Goal: Entertainment & Leisure: Browse casually

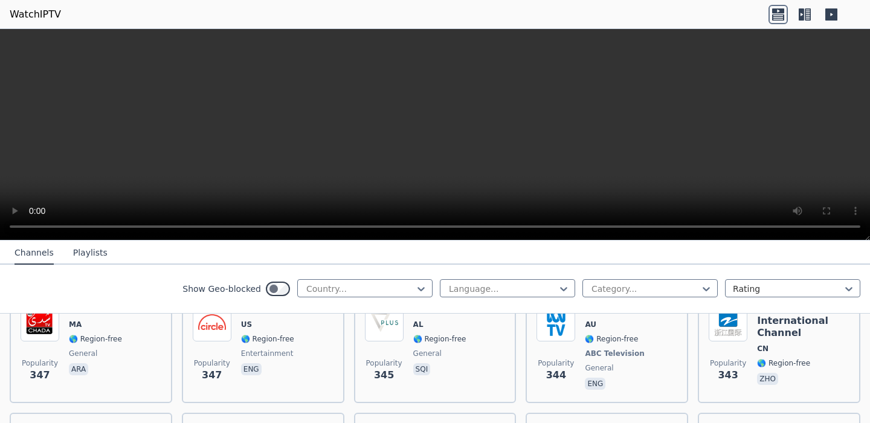
scroll to position [6104, 0]
click at [337, 287] on div at bounding box center [360, 289] width 110 height 12
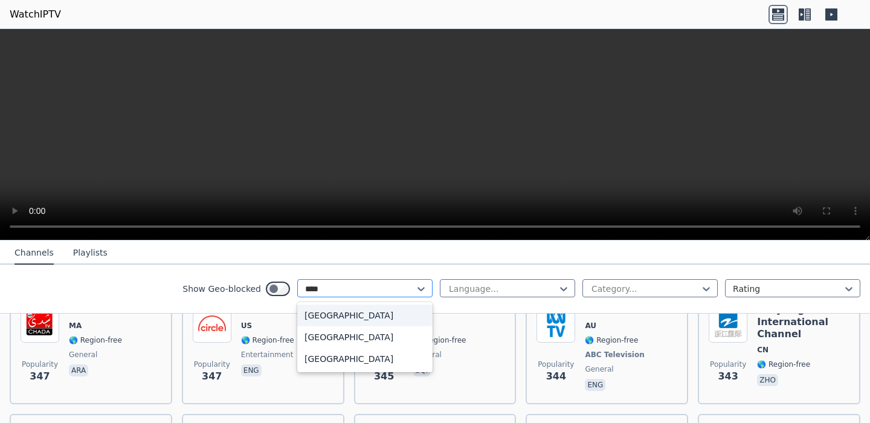
type input "*****"
click at [359, 358] on div "[GEOGRAPHIC_DATA]" at bounding box center [364, 359] width 135 height 22
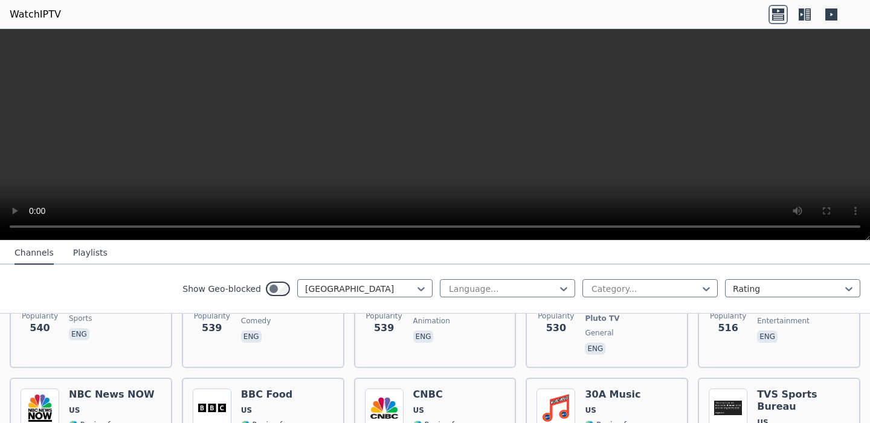
scroll to position [1799, 0]
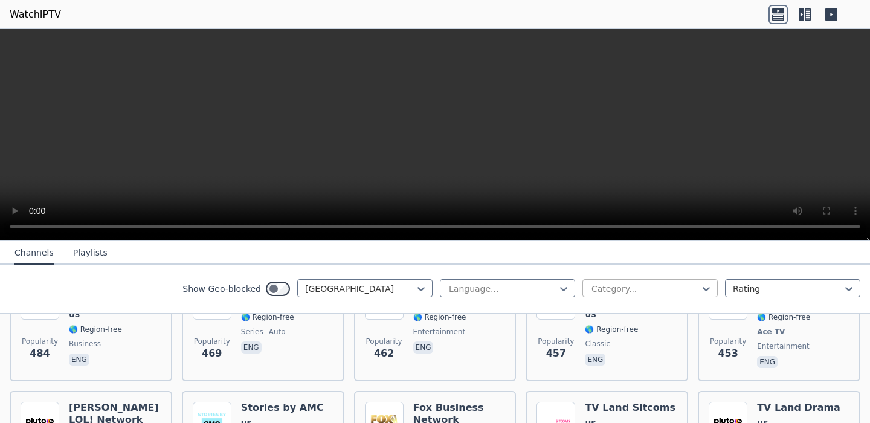
click at [653, 290] on div at bounding box center [645, 289] width 110 height 12
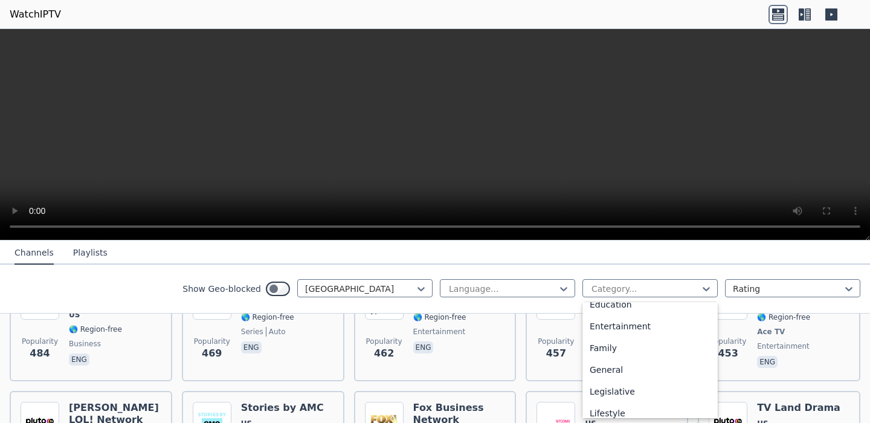
scroll to position [476, 0]
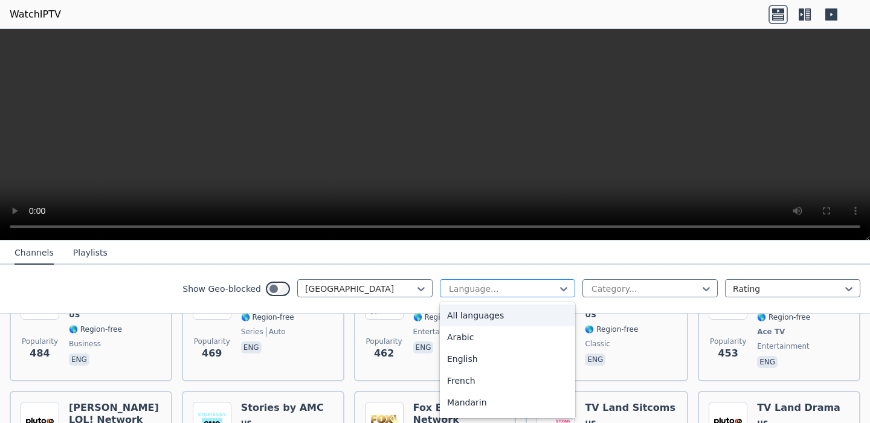
click at [490, 283] on div at bounding box center [502, 289] width 110 height 12
click at [491, 353] on div "English" at bounding box center [507, 359] width 135 height 22
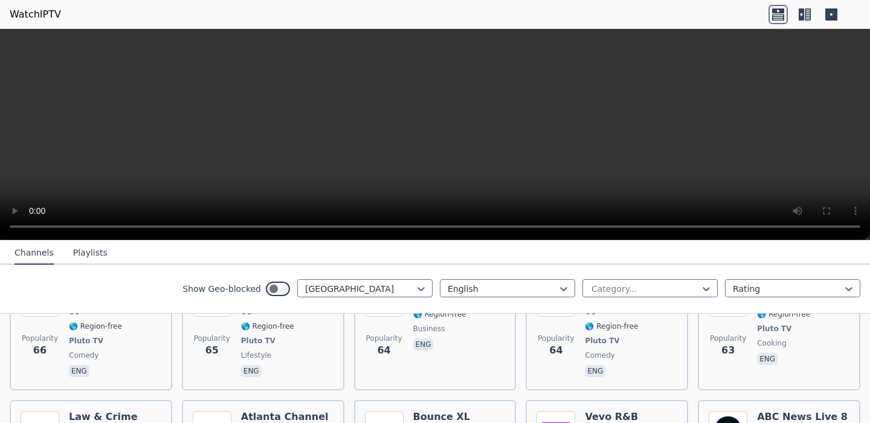
scroll to position [6241, 0]
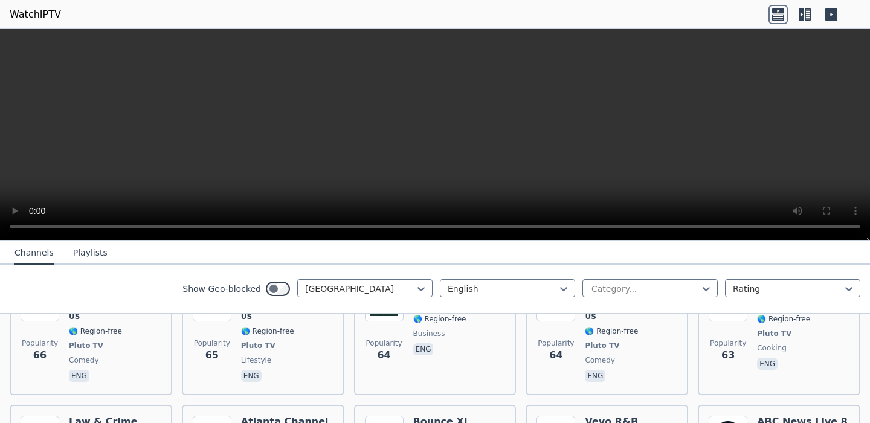
click at [78, 246] on button "Playlists" at bounding box center [90, 253] width 34 height 23
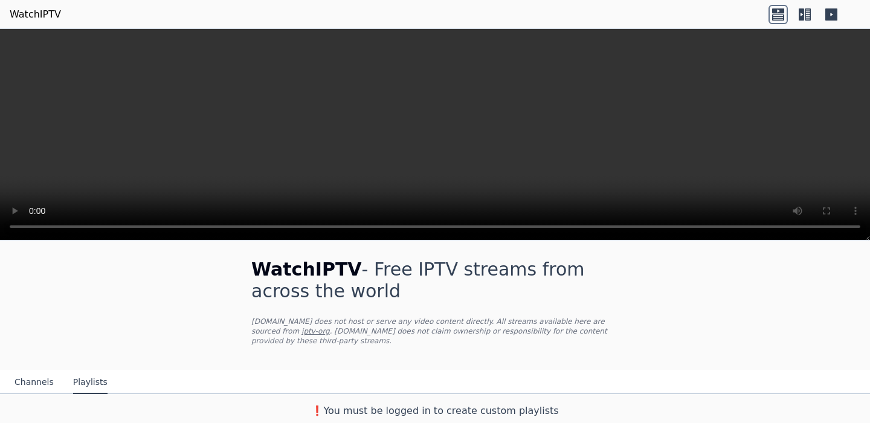
click at [31, 385] on button "Channels" at bounding box center [33, 382] width 39 height 23
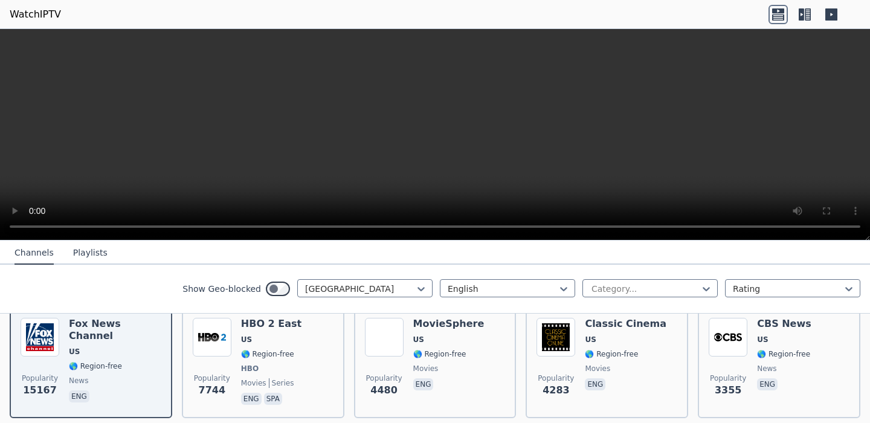
scroll to position [105, 0]
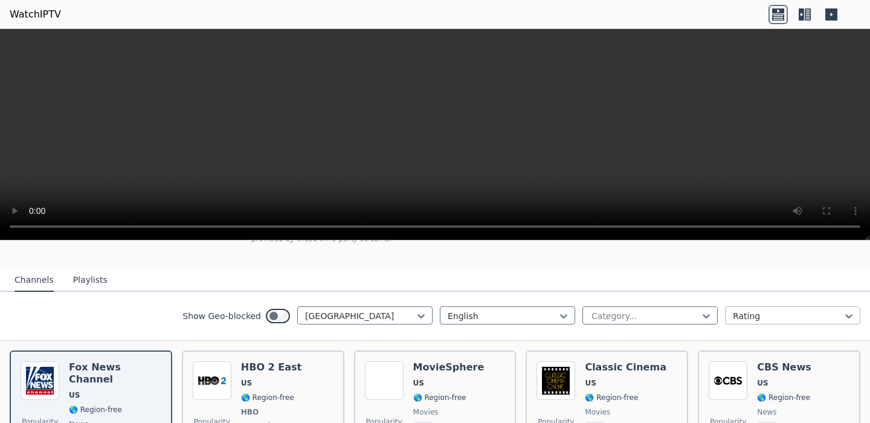
click at [767, 318] on div at bounding box center [787, 316] width 110 height 12
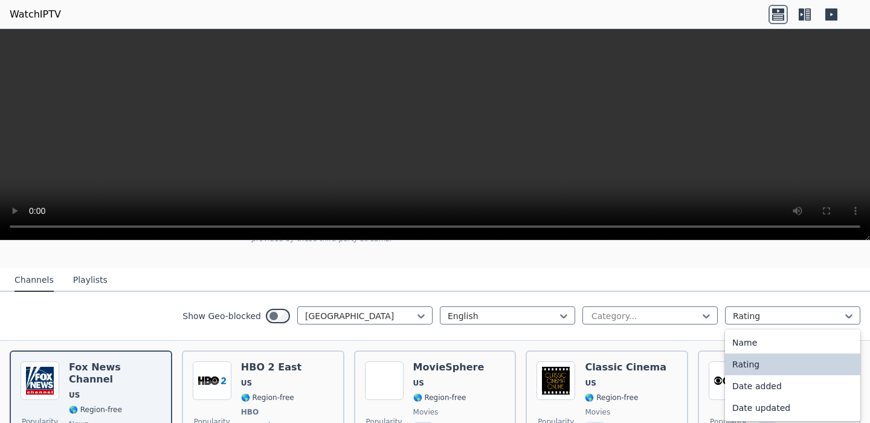
click at [650, 330] on div "Show Geo-blocked [GEOGRAPHIC_DATA] English Category... Rating selected, 2 of 4.…" at bounding box center [435, 316] width 870 height 49
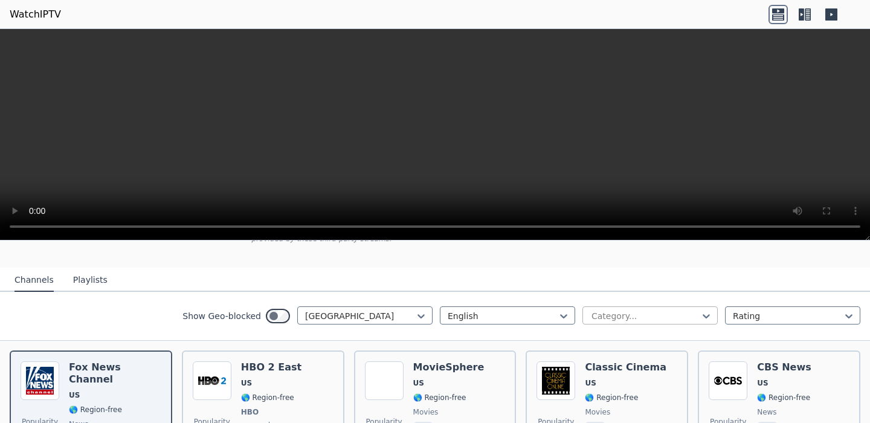
click at [635, 313] on div at bounding box center [645, 316] width 110 height 12
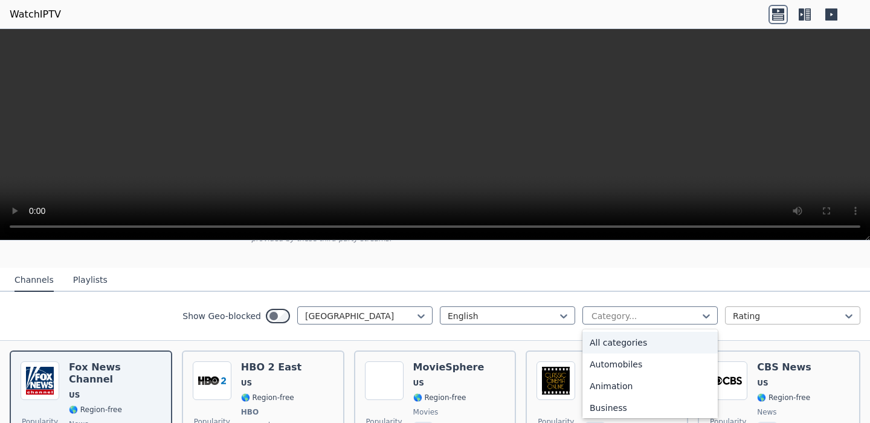
click at [745, 316] on div at bounding box center [787, 316] width 110 height 12
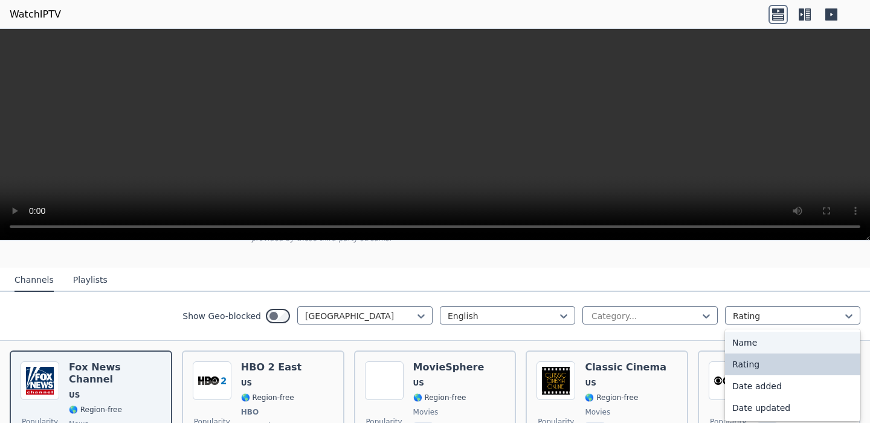
click at [745, 339] on div "Name" at bounding box center [792, 343] width 135 height 22
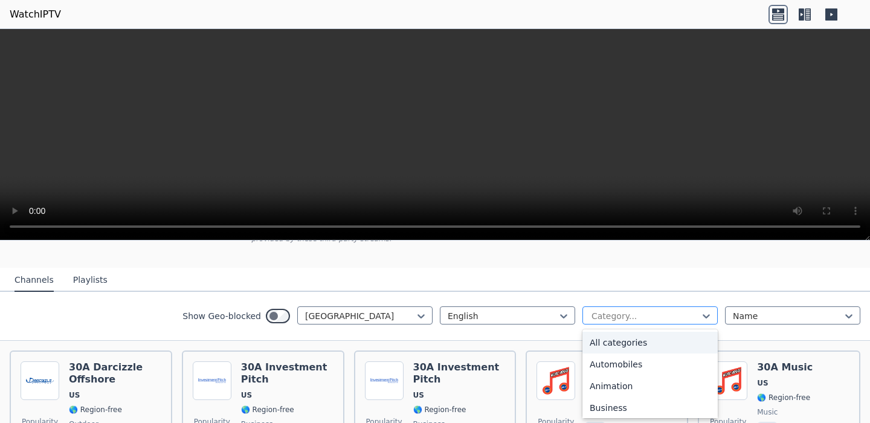
click at [644, 319] on div at bounding box center [645, 316] width 110 height 12
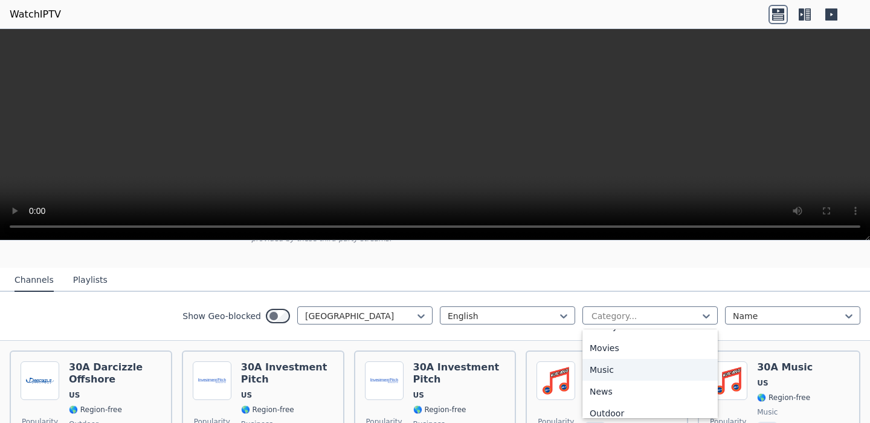
scroll to position [356, 0]
click at [627, 357] on div "News" at bounding box center [649, 356] width 135 height 22
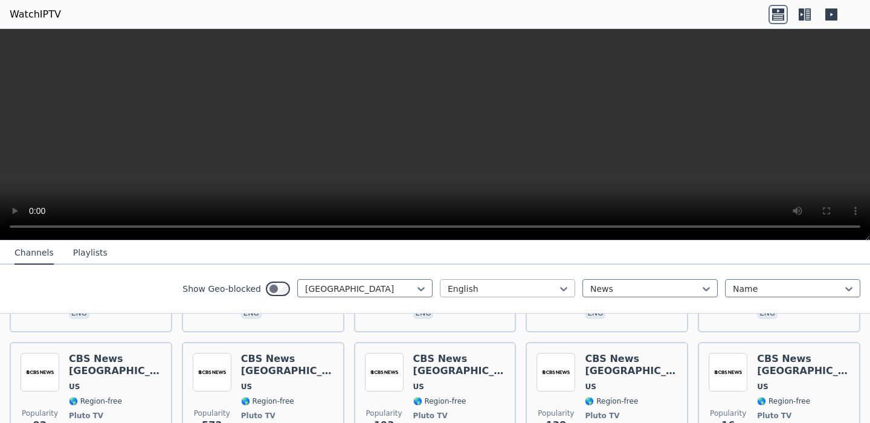
scroll to position [889, 0]
